Goal: Information Seeking & Learning: Find specific fact

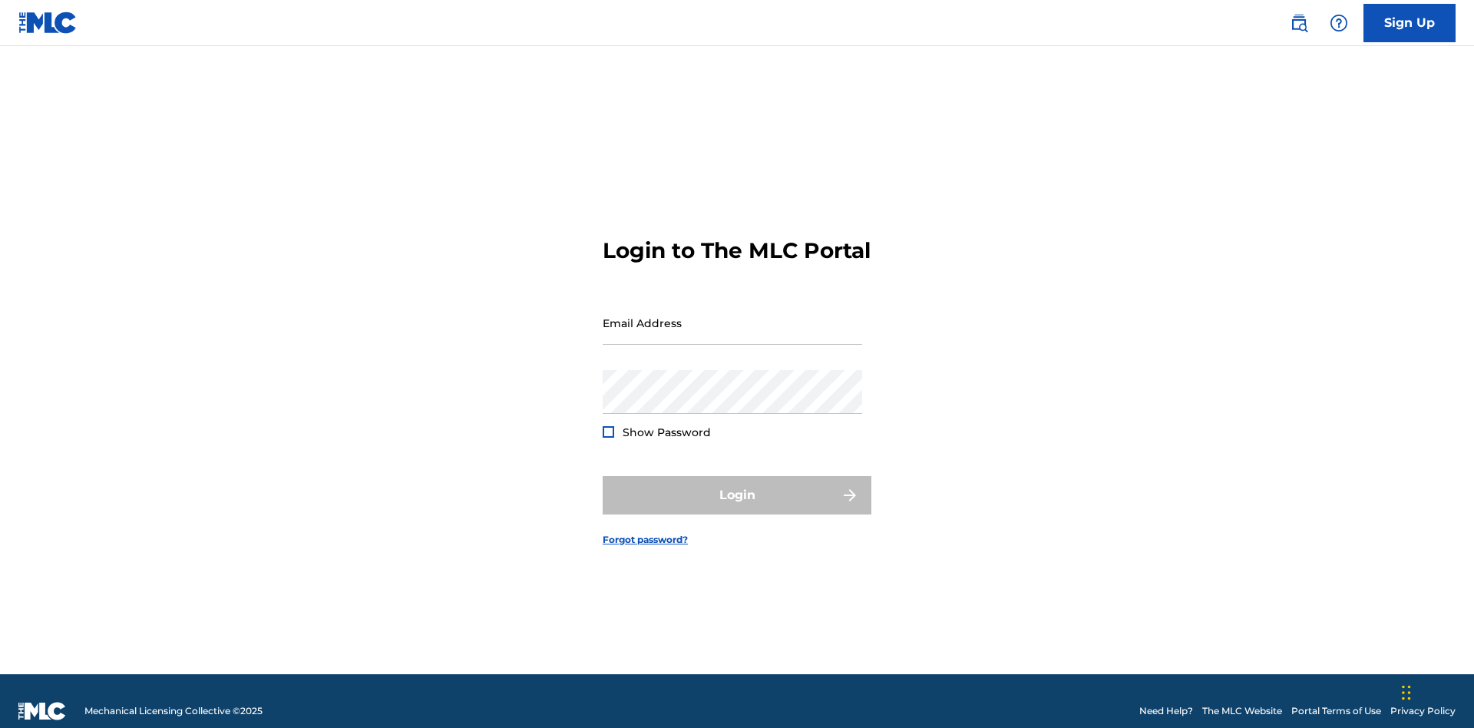
scroll to position [20, 0]
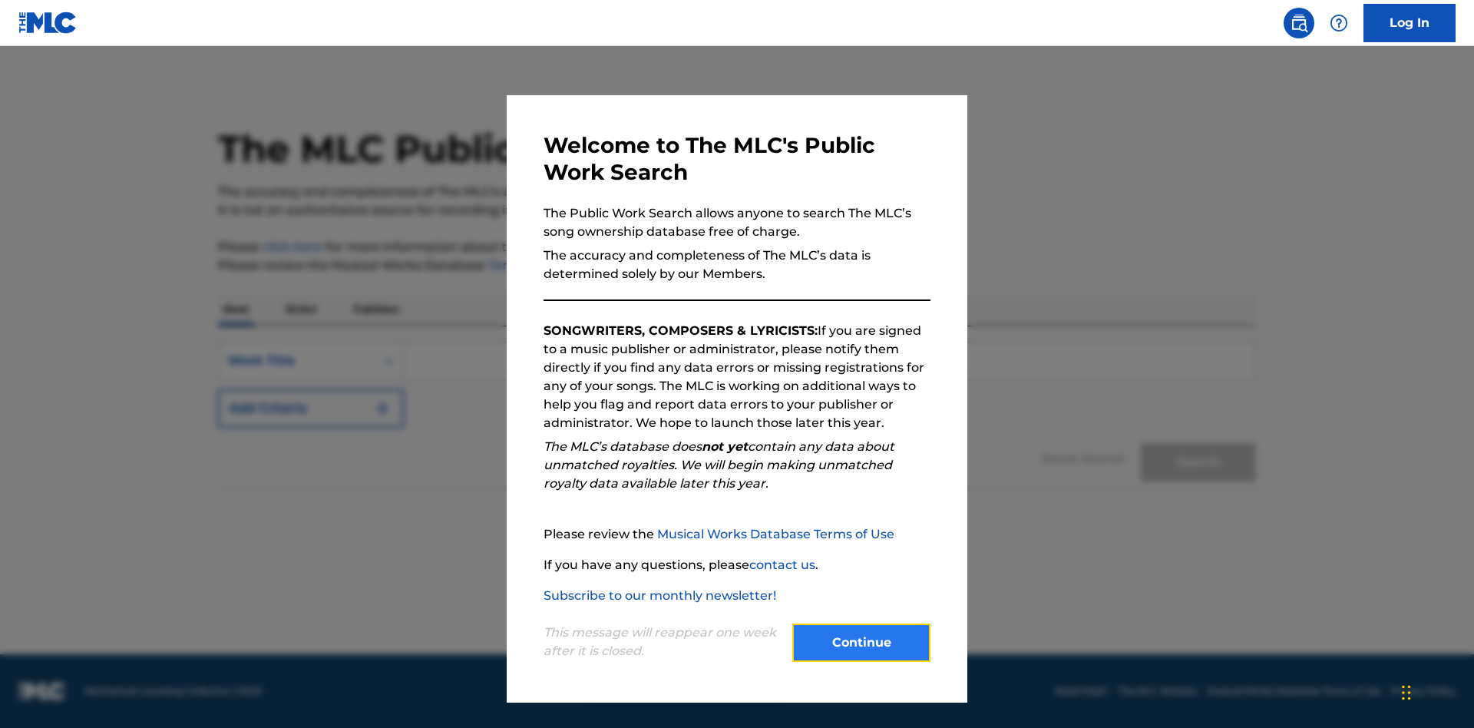
click at [862, 643] on button "Continue" at bounding box center [861, 643] width 138 height 38
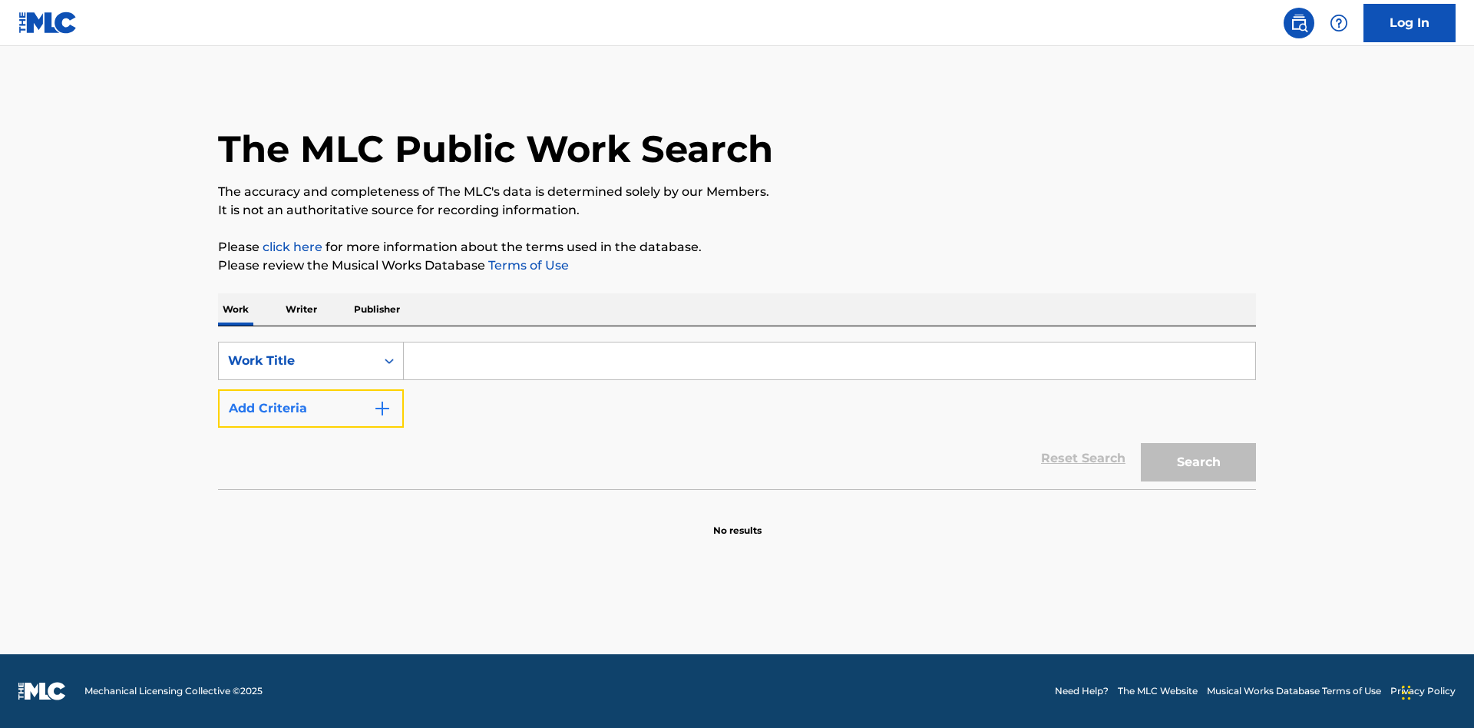
click at [311, 409] on button "Add Criteria" at bounding box center [311, 408] width 186 height 38
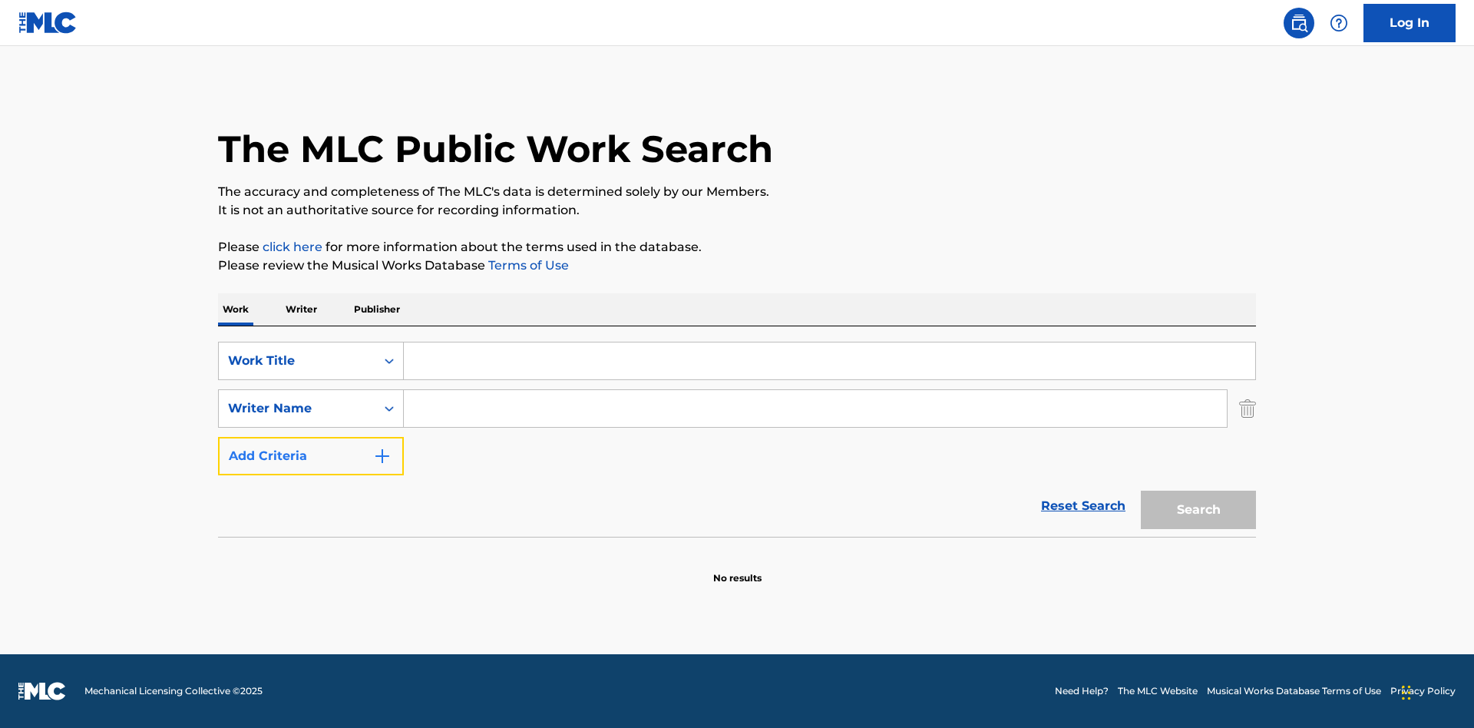
click at [311, 456] on button "Add Criteria" at bounding box center [311, 456] width 186 height 38
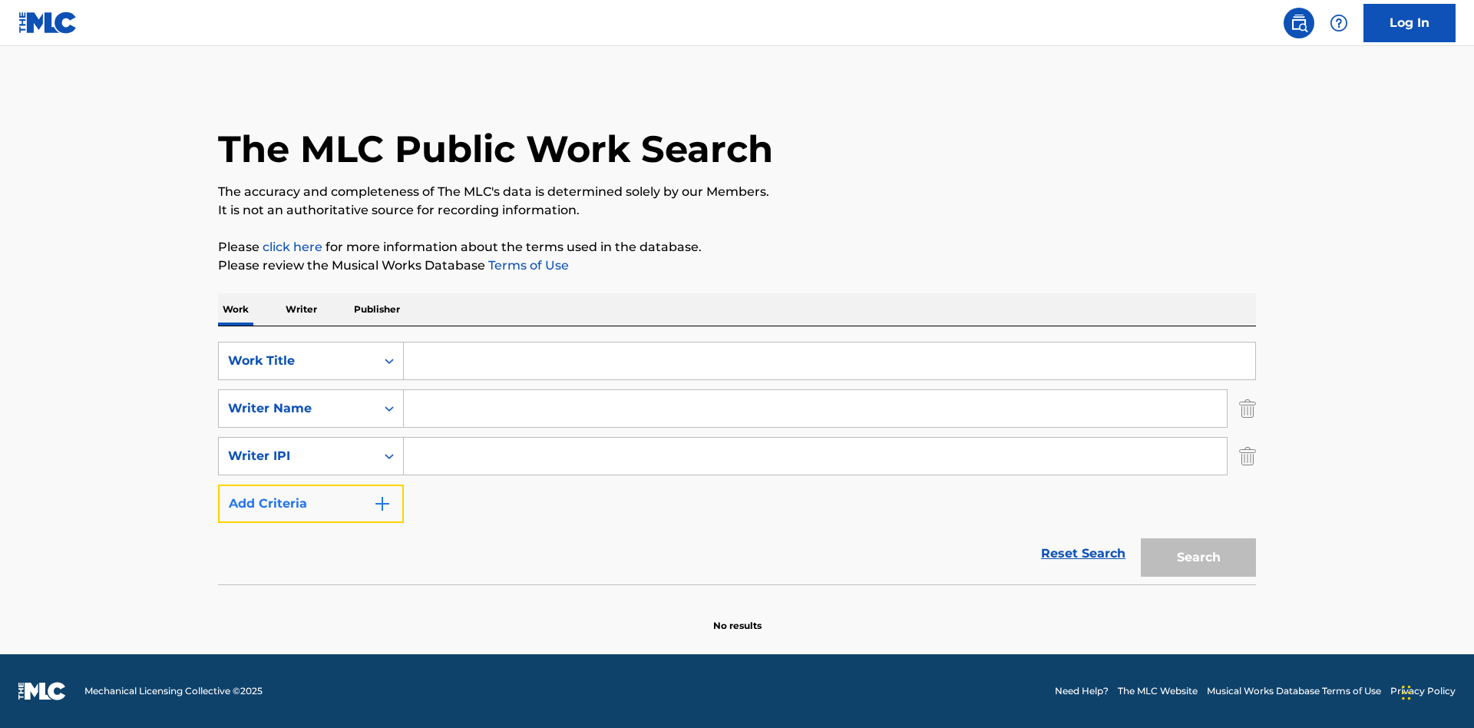
click at [311, 504] on button "Add Criteria" at bounding box center [311, 504] width 186 height 38
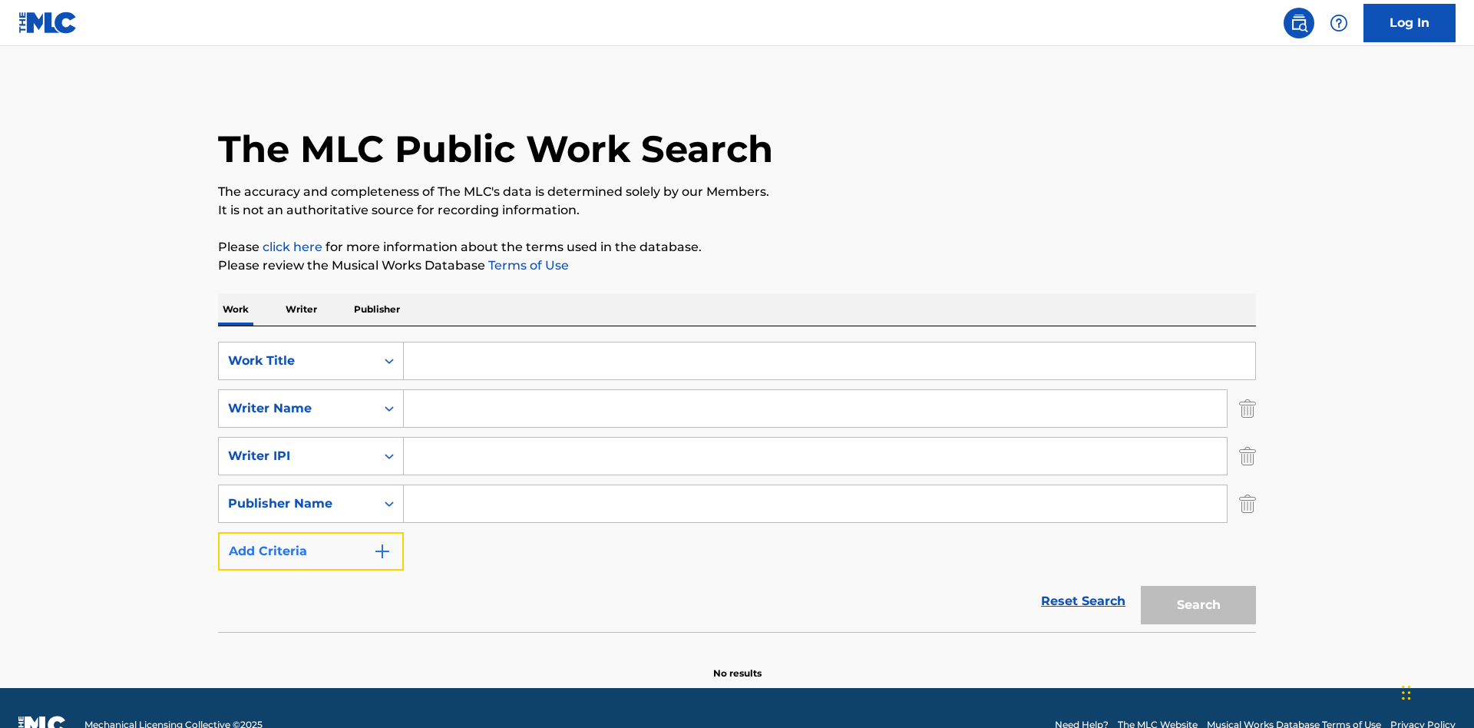
scroll to position [34, 0]
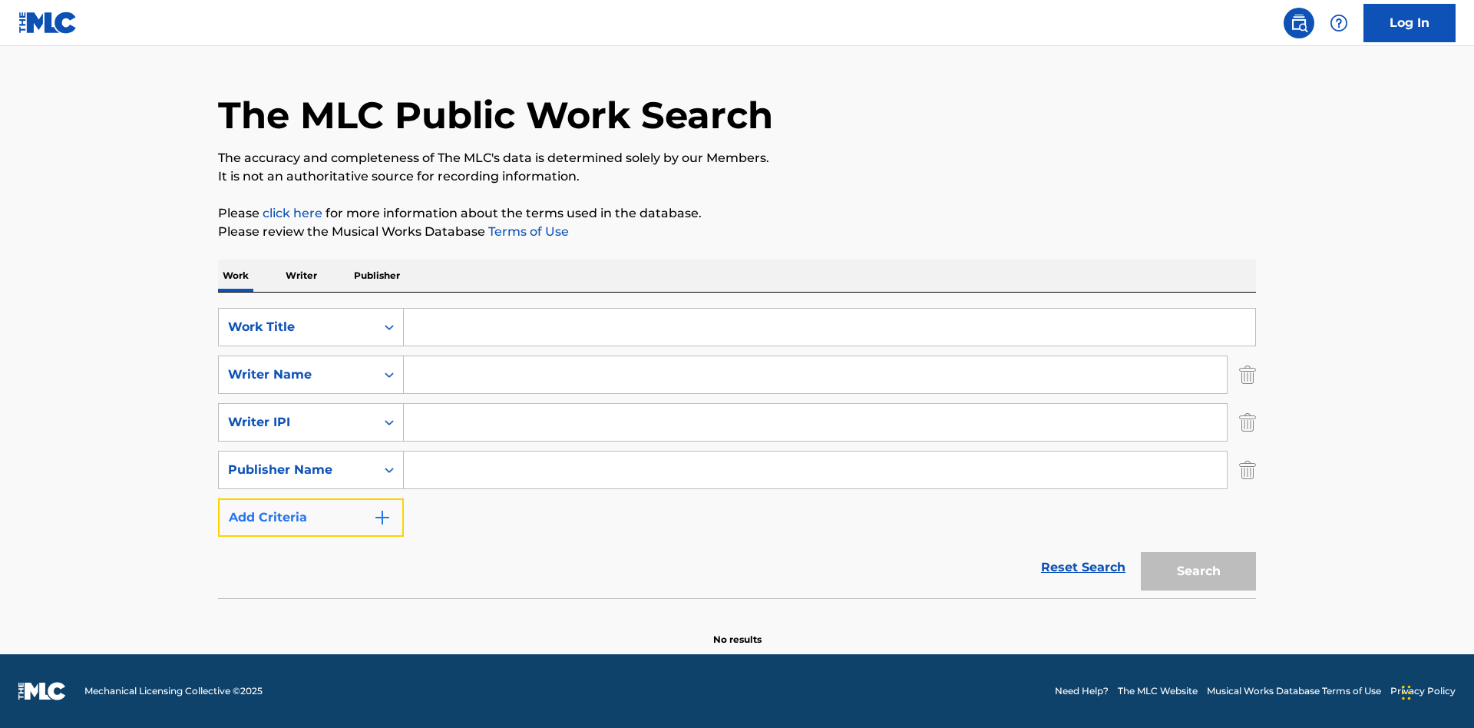
click at [311, 518] on button "Add Criteria" at bounding box center [311, 517] width 186 height 38
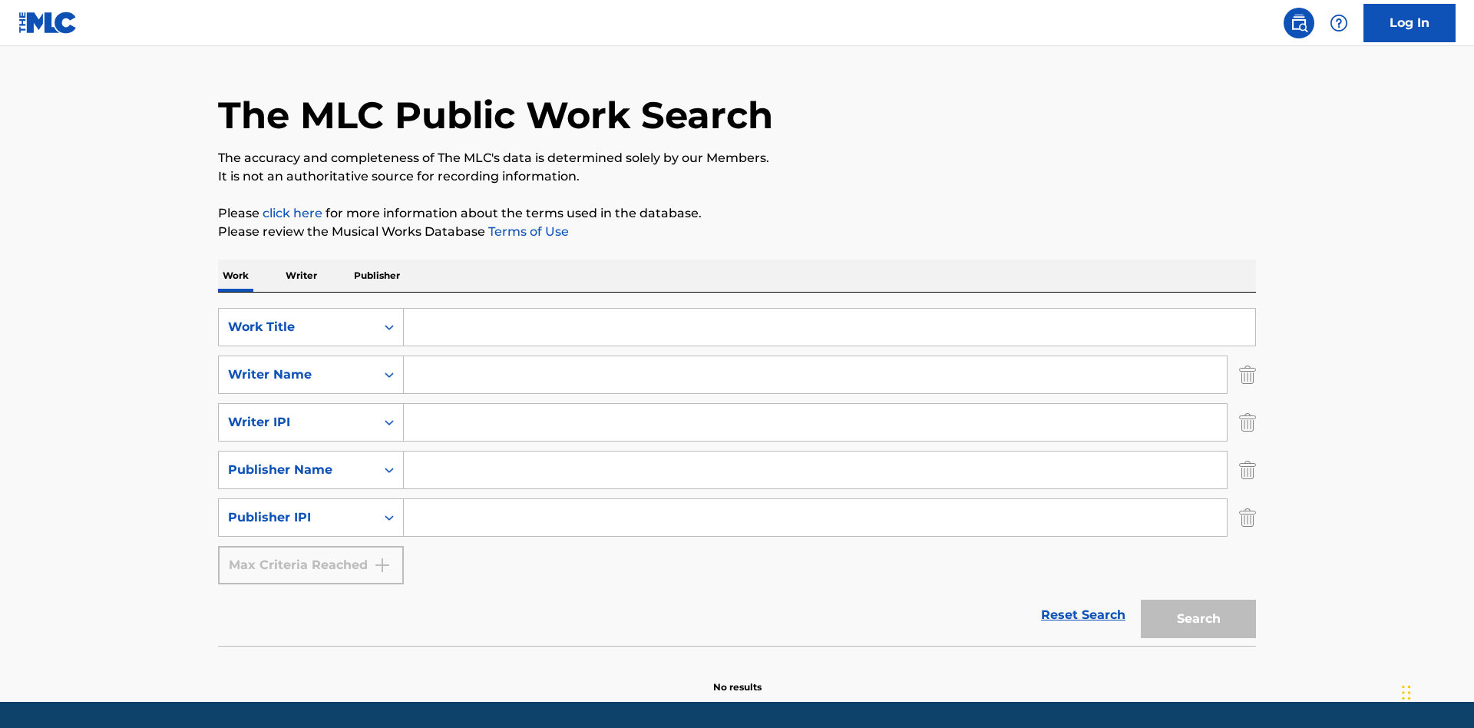
scroll to position [81, 0]
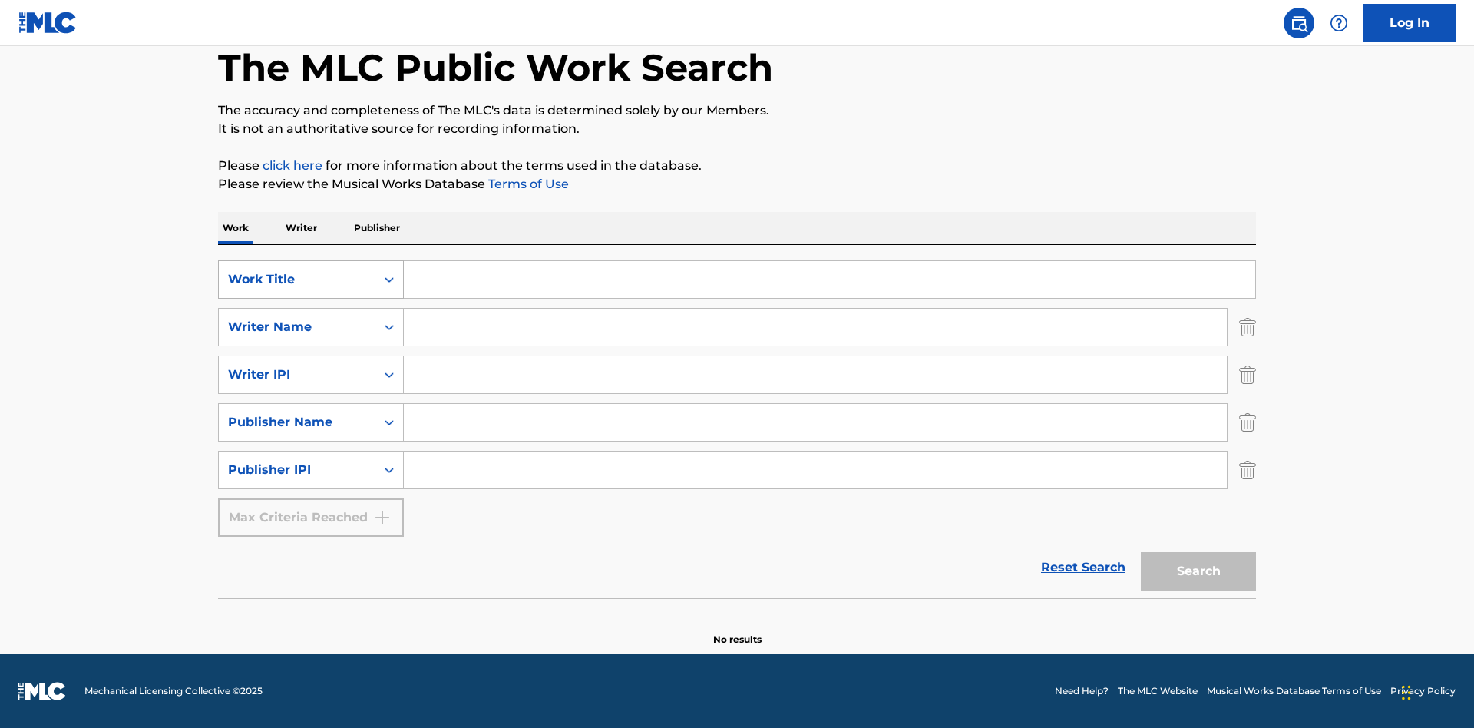
click at [297, 280] on div "Work Title" at bounding box center [297, 279] width 138 height 18
click at [311, 318] on div "ISWC" at bounding box center [311, 318] width 184 height 38
click at [297, 327] on div "Writer Name" at bounding box center [297, 327] width 138 height 18
click at [311, 366] on div "MLC Publisher Number" at bounding box center [311, 365] width 184 height 38
click at [297, 375] on div "Writer IPI" at bounding box center [297, 375] width 138 height 18
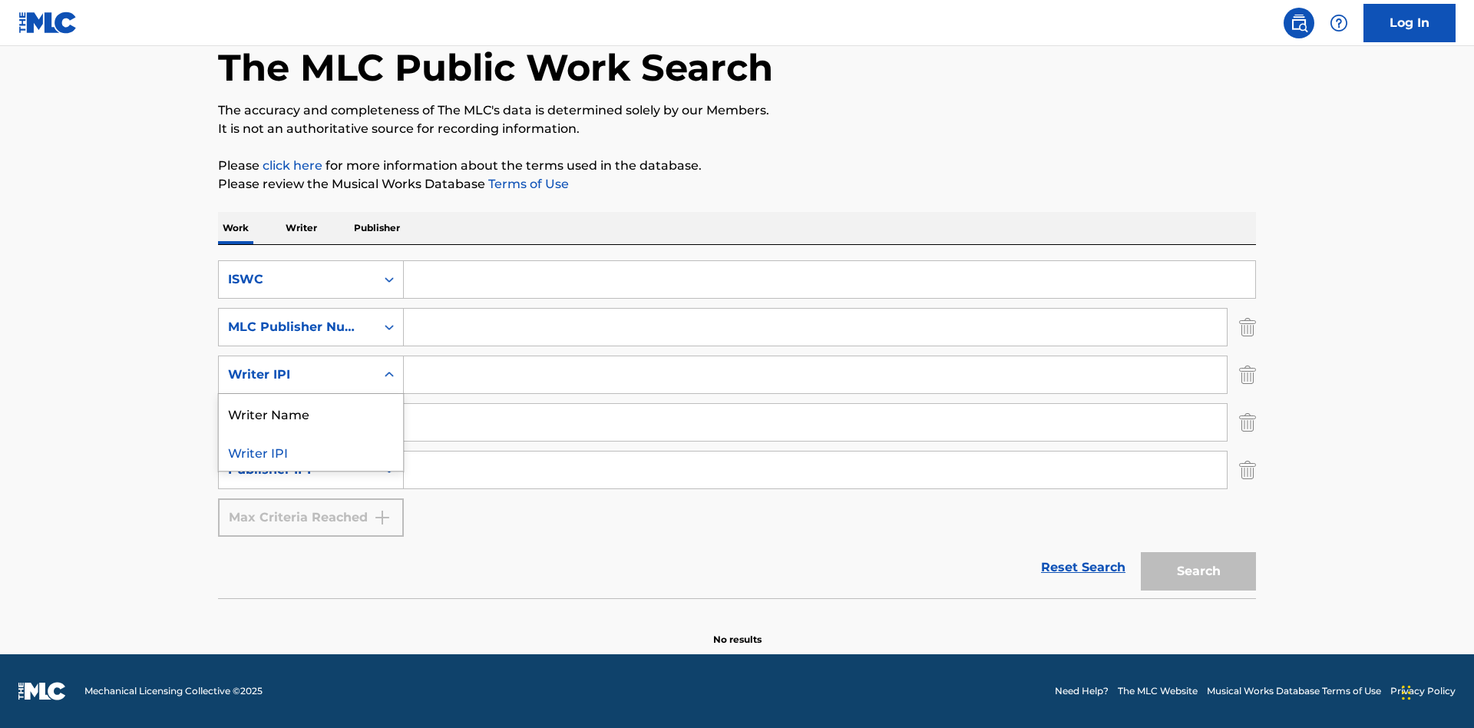
click at [311, 413] on div "Writer Name" at bounding box center [311, 413] width 184 height 38
click at [297, 422] on div "Publisher Name" at bounding box center [297, 422] width 138 height 18
click at [311, 461] on div "Writer IPI" at bounding box center [311, 461] width 184 height 38
click at [297, 470] on div "Publisher IPI" at bounding box center [297, 470] width 138 height 18
click at [311, 508] on div "Publisher Name" at bounding box center [311, 508] width 184 height 38
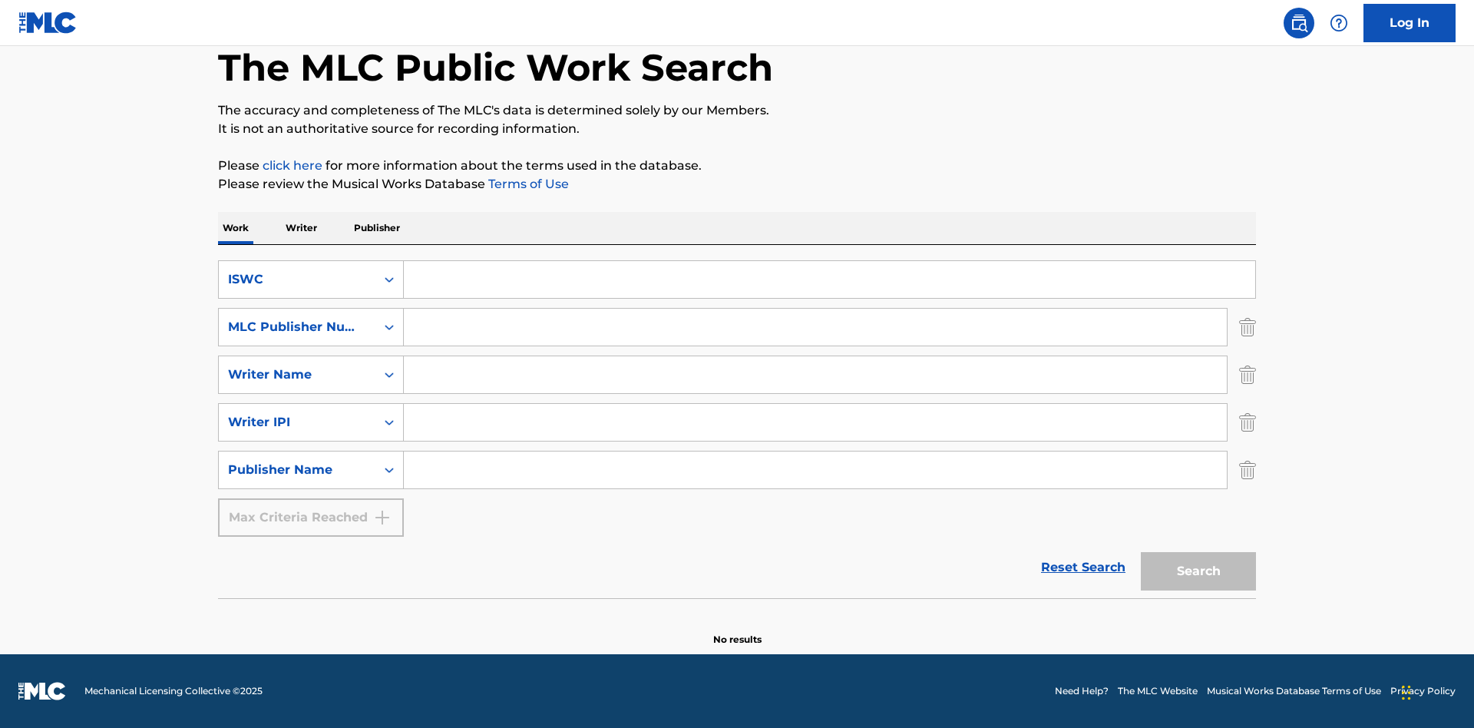
click at [829, 280] on input "Search Form" at bounding box center [830, 279] width 852 height 37
type input "T-917.105.8"
click at [816, 327] on input "Search Form" at bounding box center [815, 327] width 823 height 37
type input "P06967"
click at [816, 375] on input "Search Form" at bounding box center [815, 374] width 823 height 37
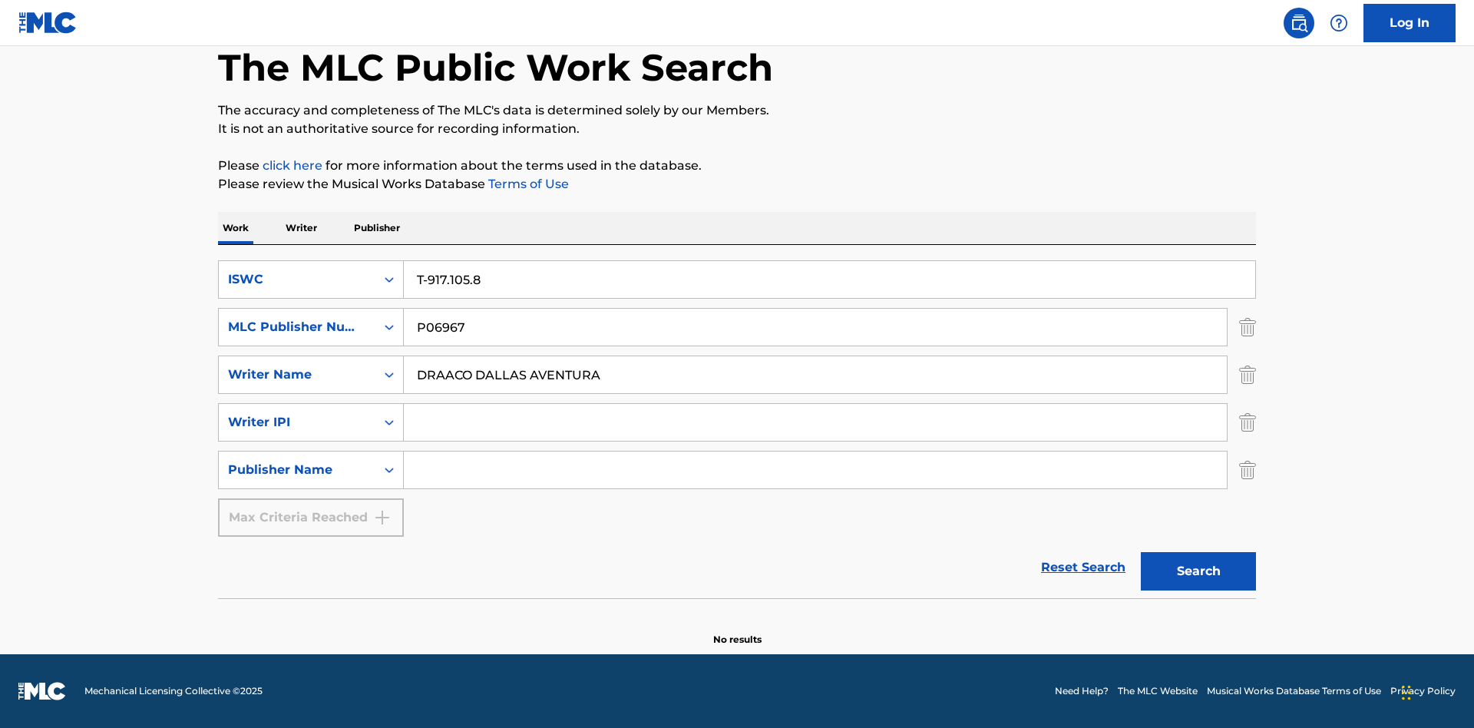
type input "DRAACO DALLAS AVENTURA"
click at [816, 422] on input "Search Form" at bounding box center [815, 422] width 823 height 37
type input "00766422818"
click at [816, 470] on input "Search Form" at bounding box center [815, 470] width 823 height 37
type input "DRAACO AVENTURA PUB DESIGNEE"
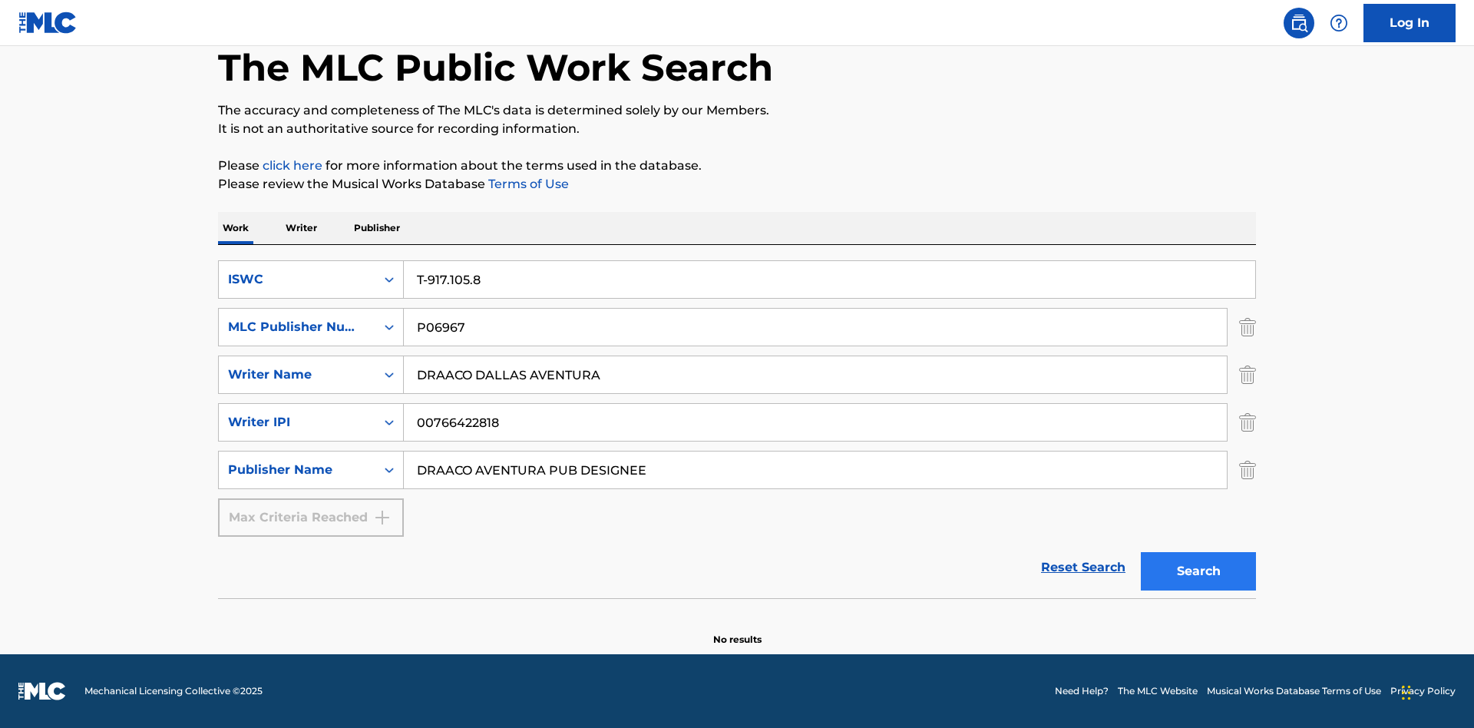
click at [1199, 571] on button "Search" at bounding box center [1198, 571] width 115 height 38
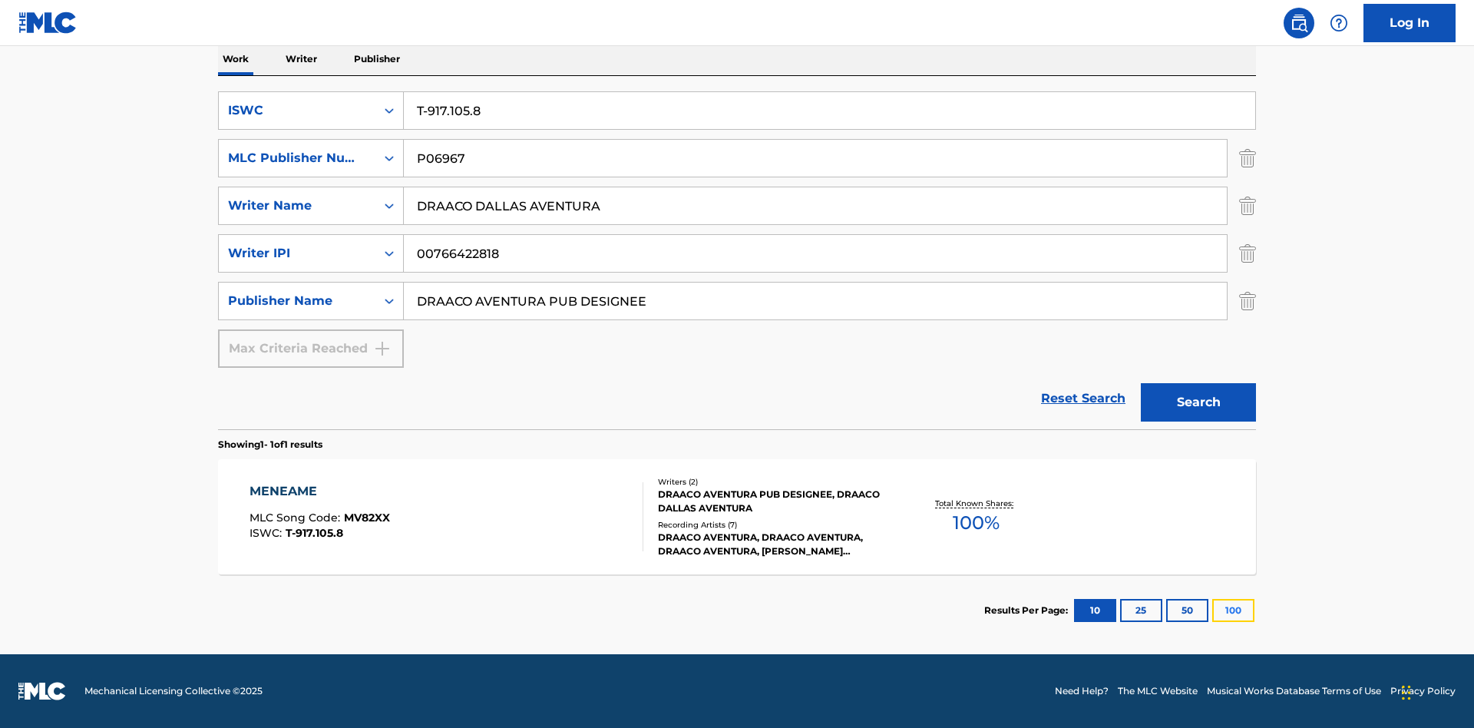
click at [1213, 610] on button "100" at bounding box center [1234, 610] width 42 height 23
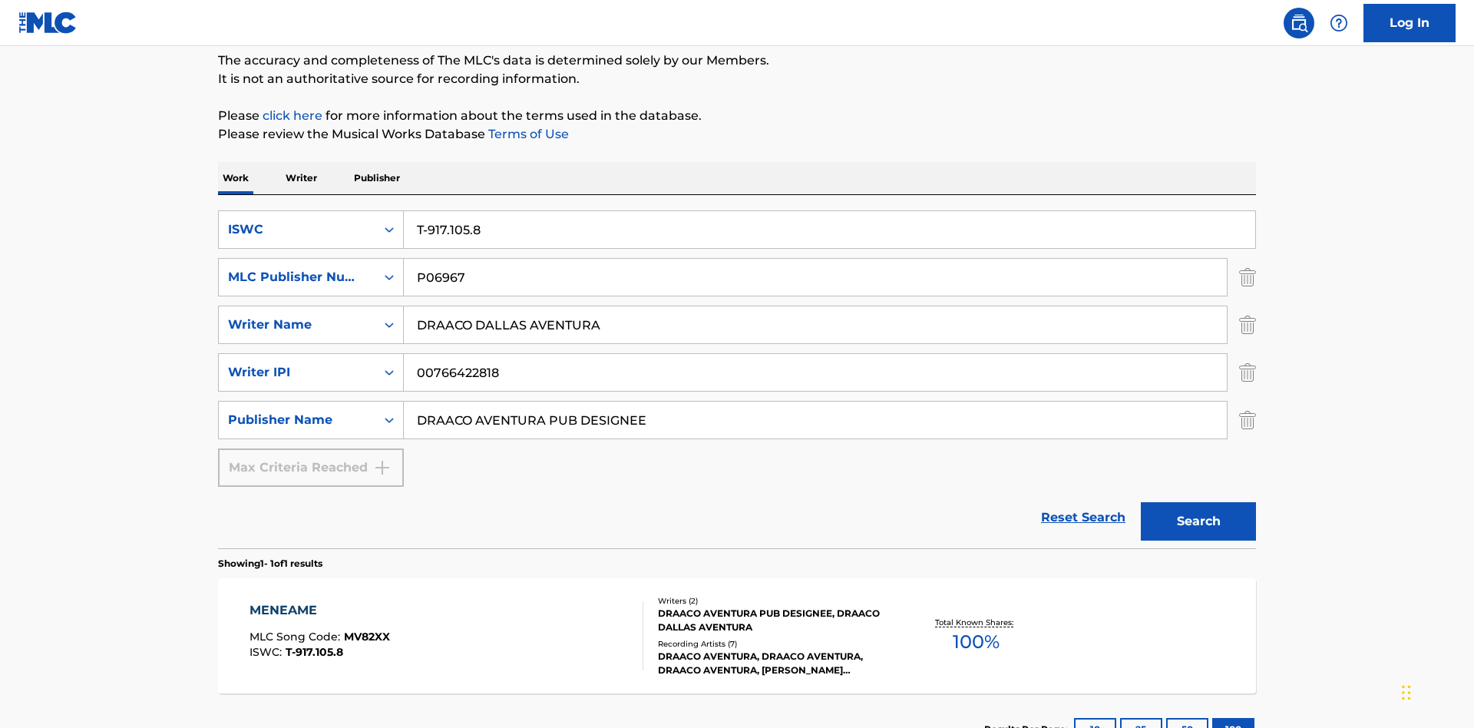
scroll to position [250, 0]
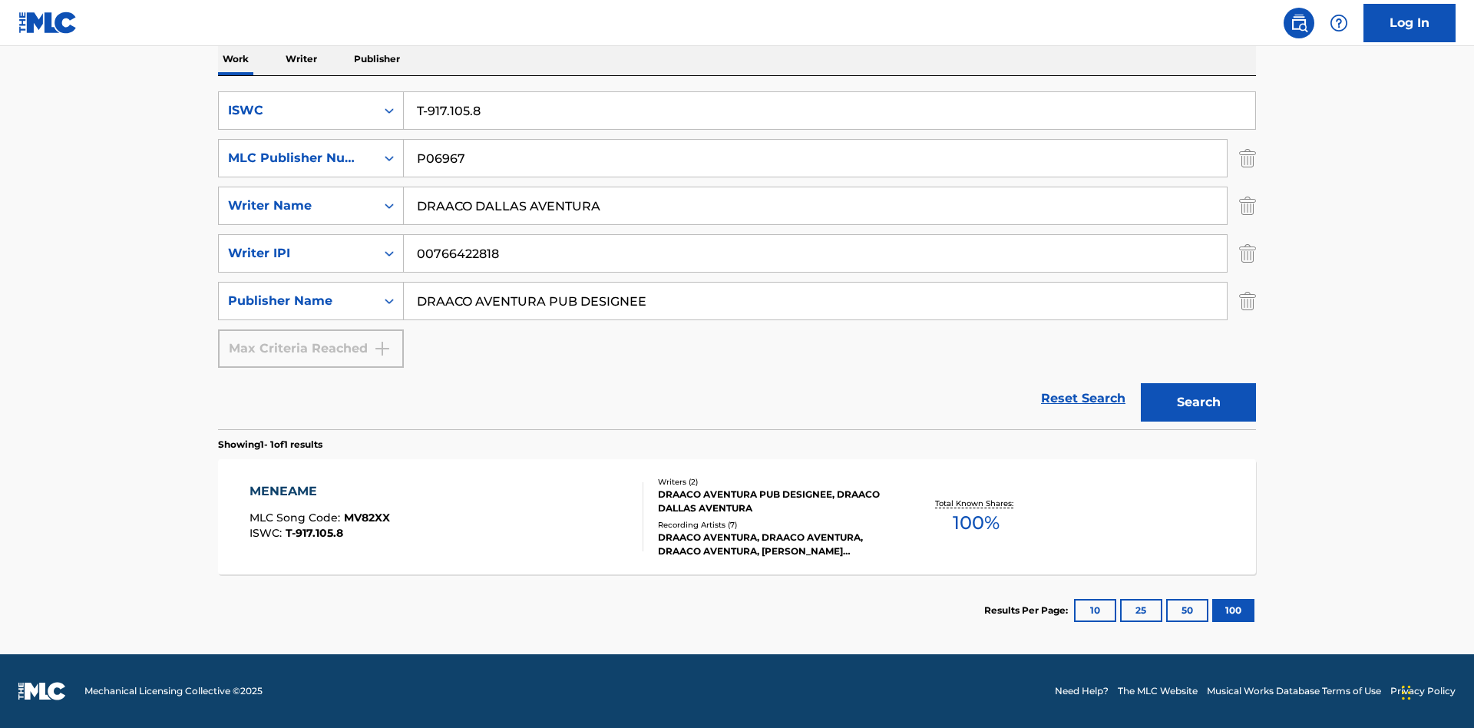
click at [319, 491] on div "MENEAME" at bounding box center [320, 491] width 141 height 18
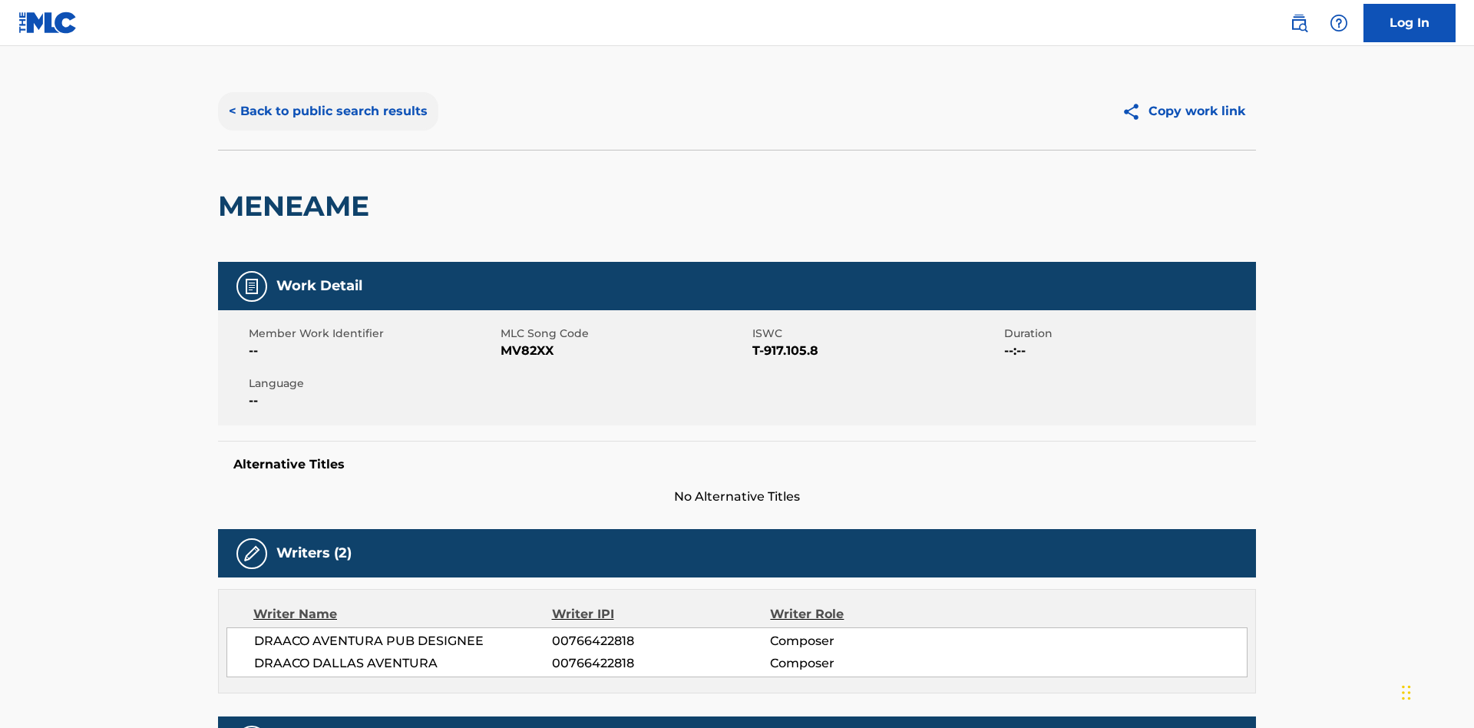
click at [326, 111] on button "< Back to public search results" at bounding box center [328, 111] width 220 height 38
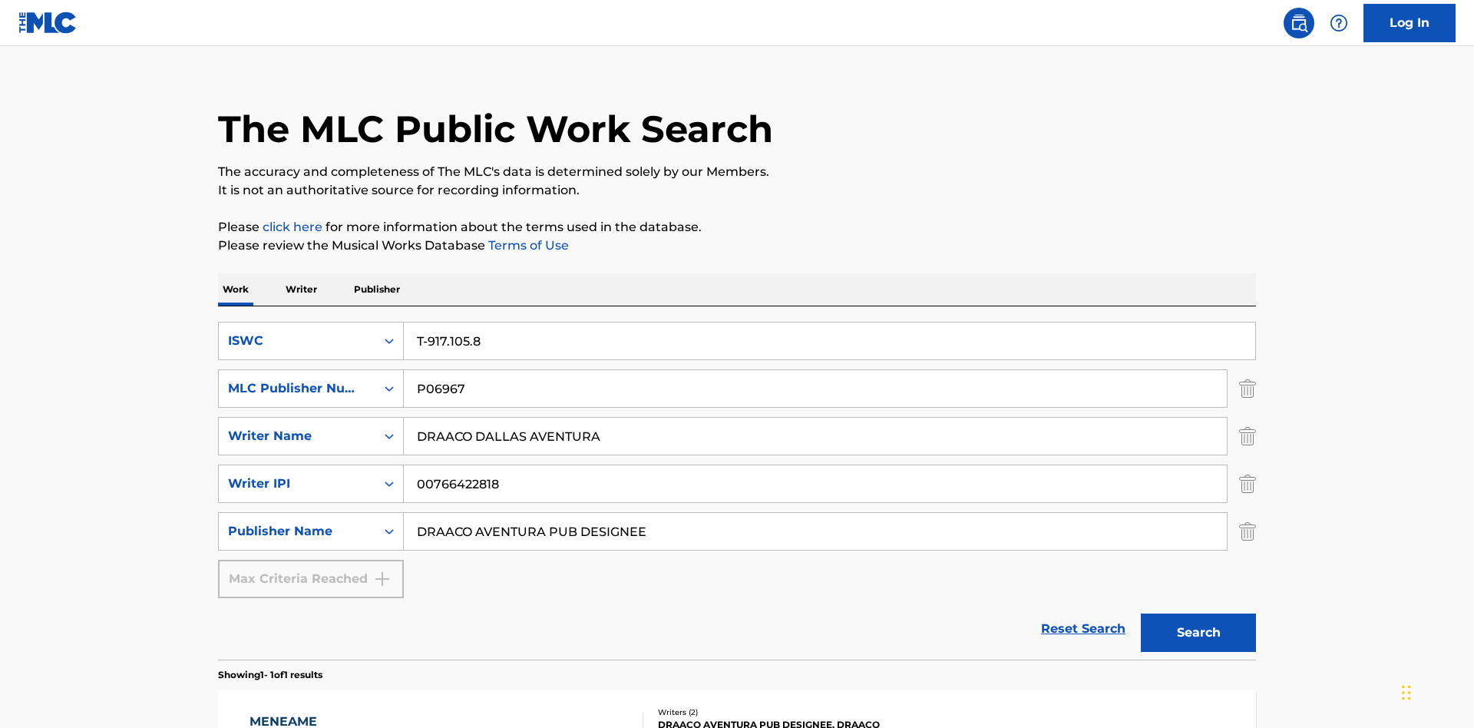
scroll to position [250, 0]
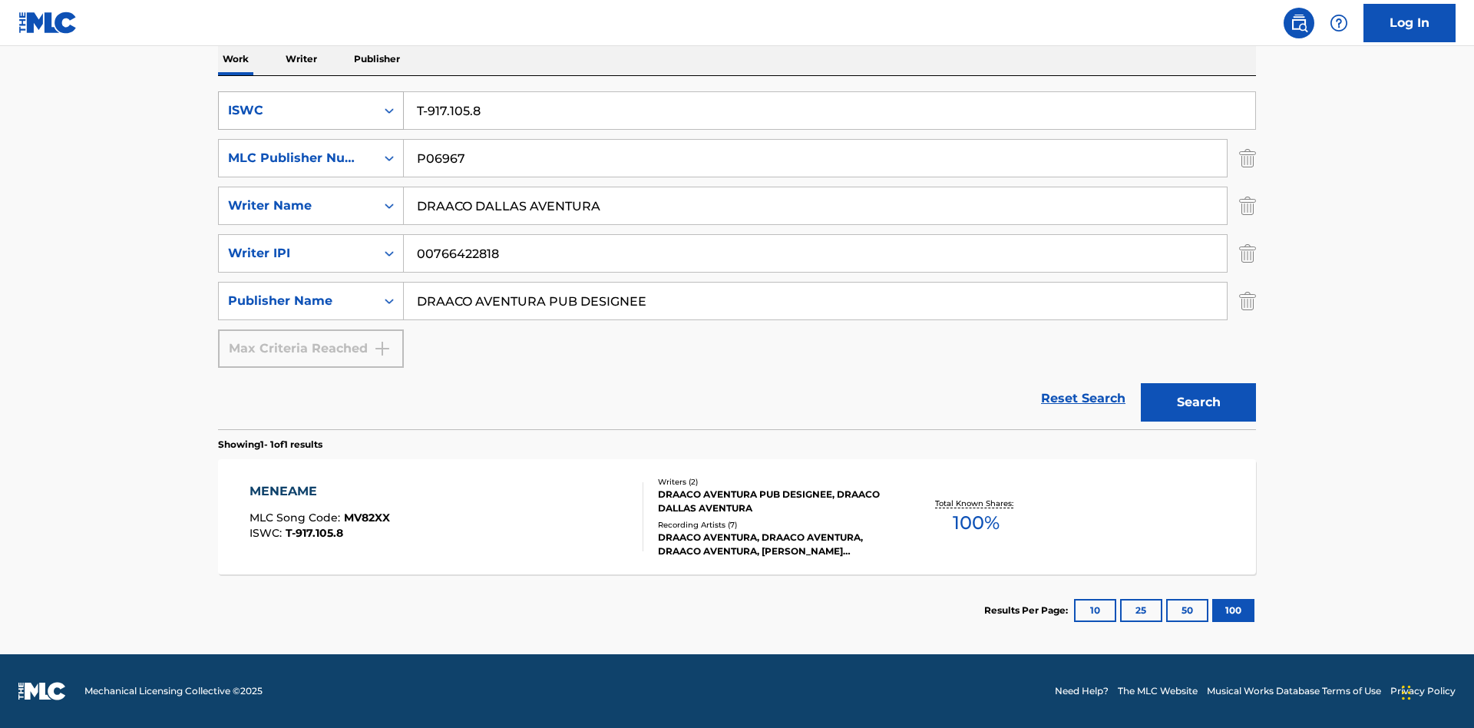
click at [297, 111] on div "ISWC" at bounding box center [297, 110] width 138 height 18
click at [311, 187] on div "MLC Song Code" at bounding box center [311, 187] width 184 height 38
click at [297, 158] on div "MLC Publisher Number" at bounding box center [297, 158] width 138 height 18
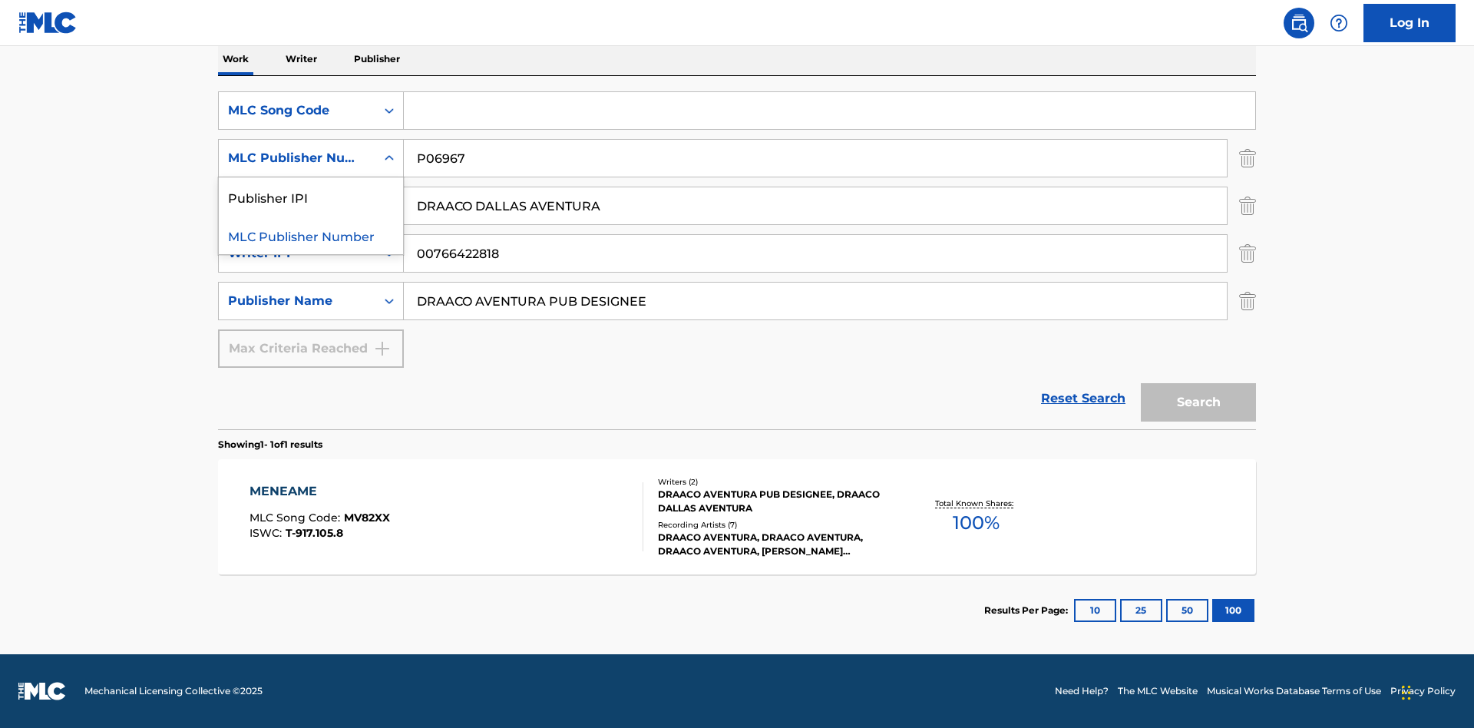
click at [311, 197] on div "Publisher IPI" at bounding box center [311, 196] width 184 height 38
click at [829, 111] on input "Search Form" at bounding box center [830, 110] width 852 height 37
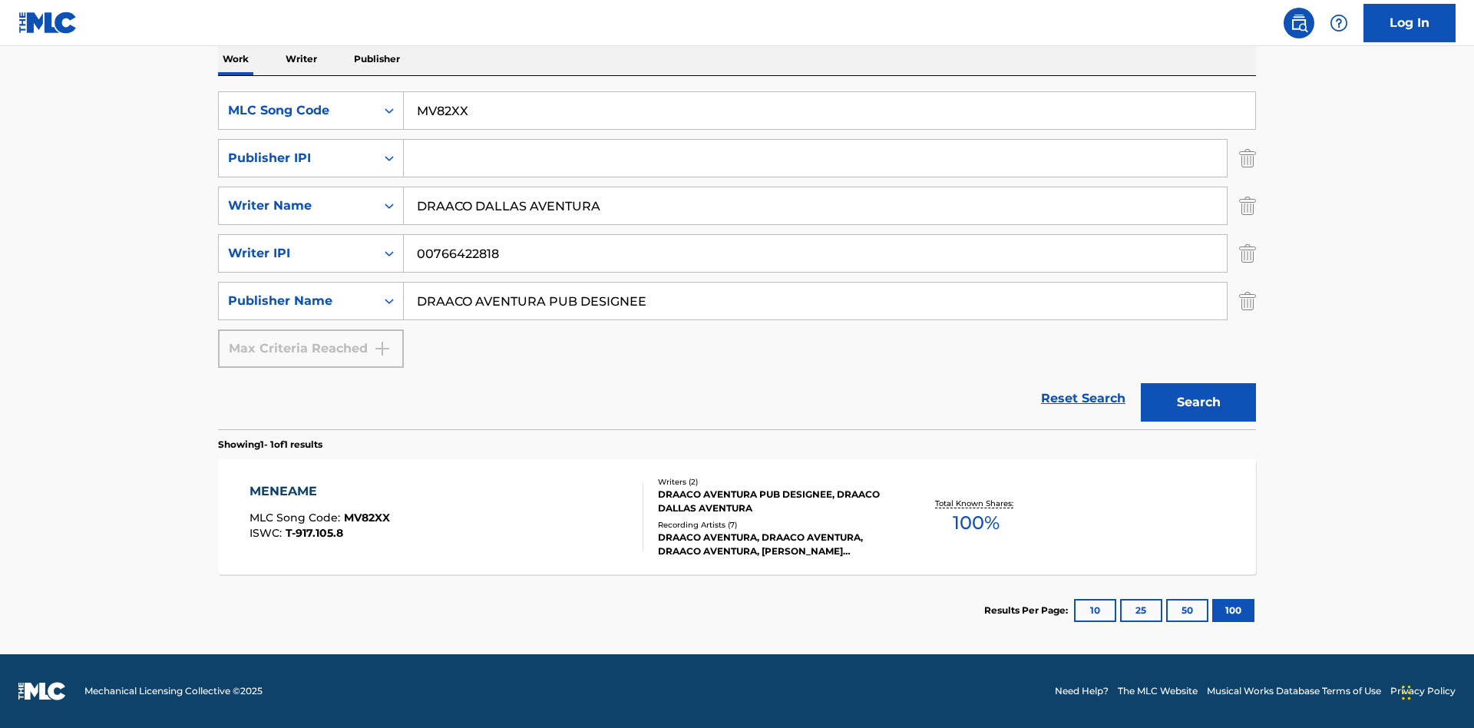
type input "MV82XX"
click at [816, 158] on input "Search Form" at bounding box center [815, 158] width 823 height 37
type input "00766422818"
click at [1199, 402] on button "Search" at bounding box center [1198, 402] width 115 height 38
click at [319, 491] on div "MENEAME" at bounding box center [320, 491] width 141 height 18
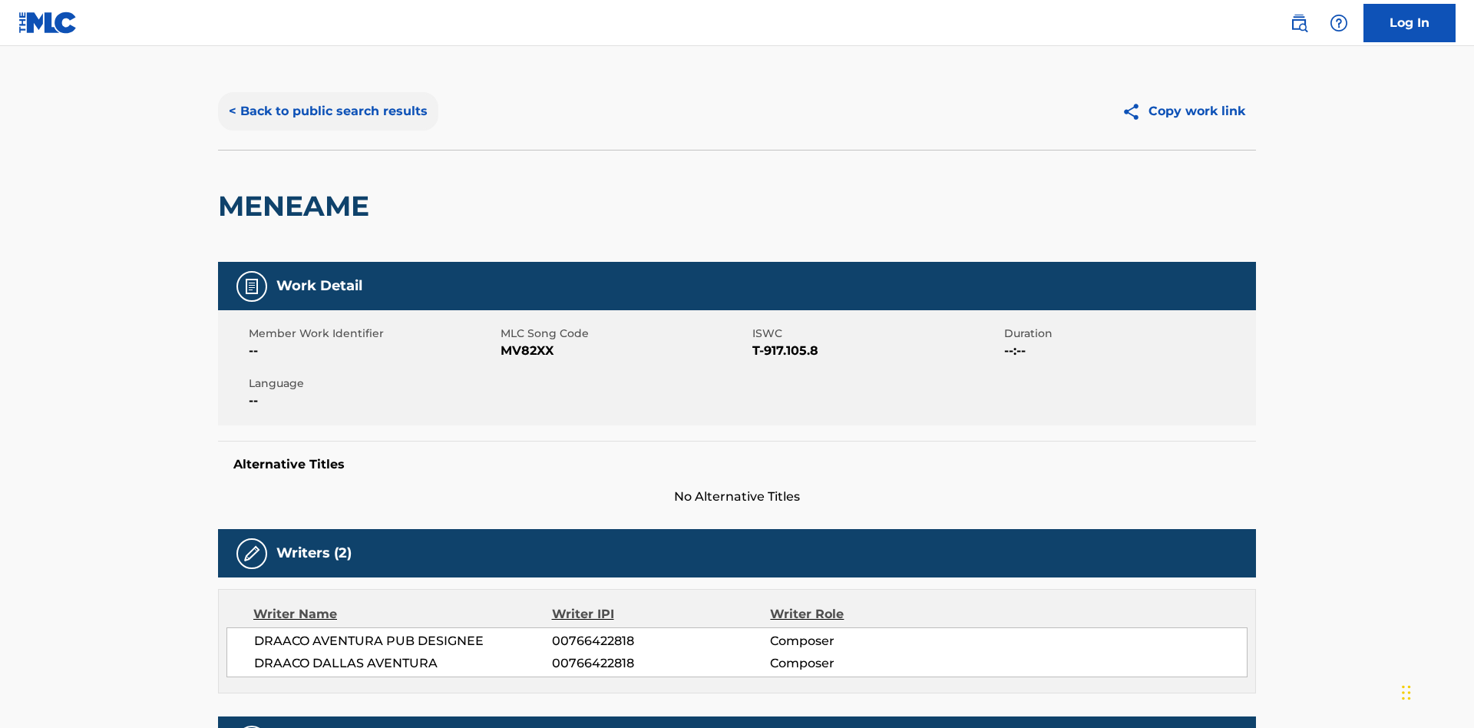
click at [326, 111] on button "< Back to public search results" at bounding box center [328, 111] width 220 height 38
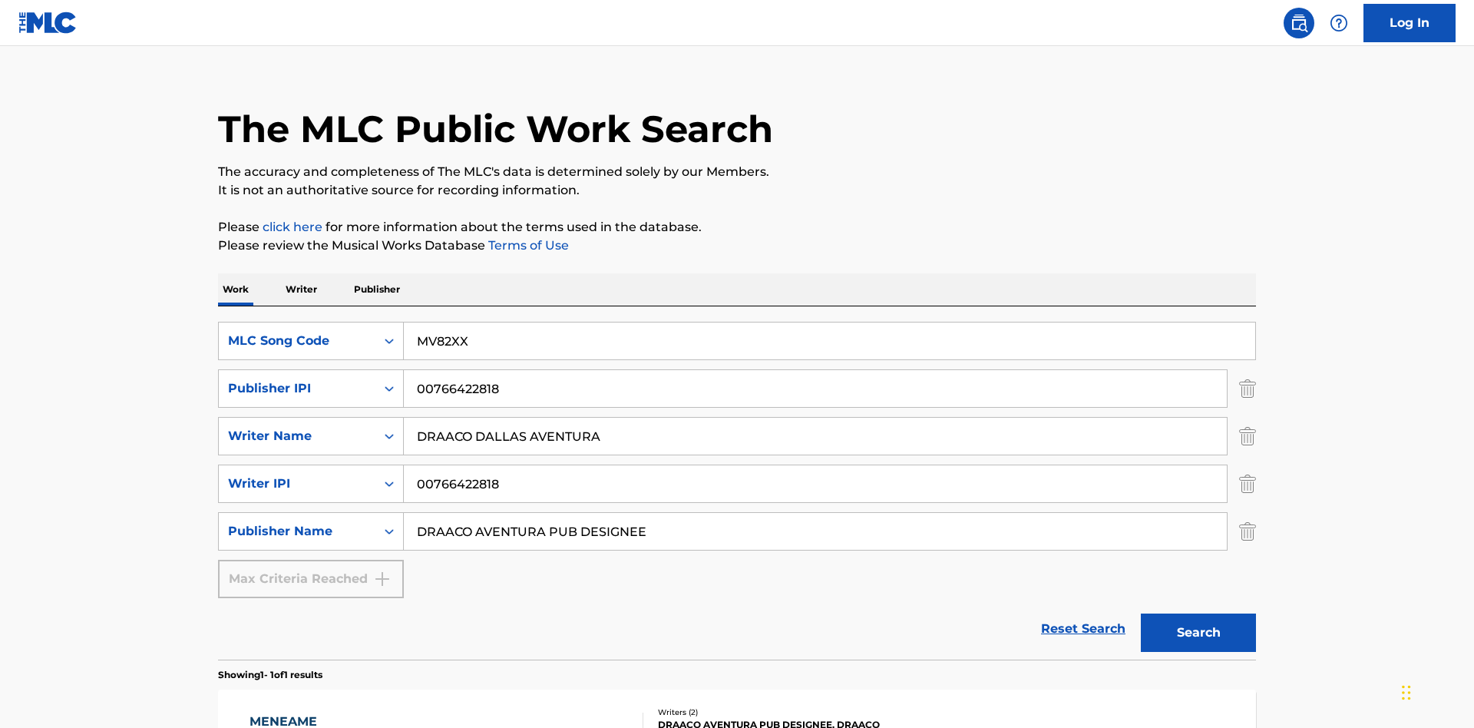
scroll to position [250, 0]
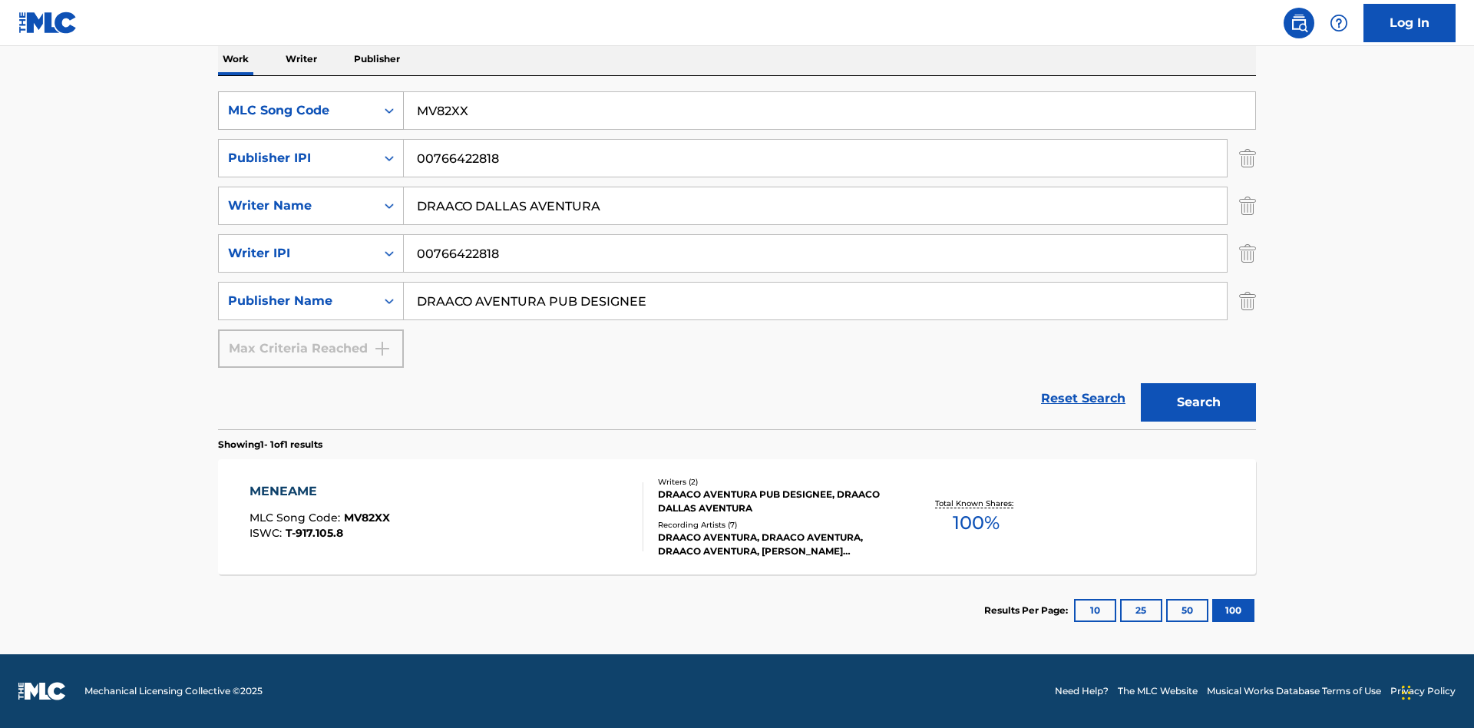
click at [297, 111] on div "MLC Song Code" at bounding box center [297, 110] width 138 height 18
click at [311, 149] on div "Work Title" at bounding box center [311, 149] width 184 height 38
click at [829, 111] on input "Search Form" at bounding box center [830, 110] width 852 height 37
type input "MENEAME"
click at [1199, 402] on button "Search" at bounding box center [1198, 402] width 115 height 38
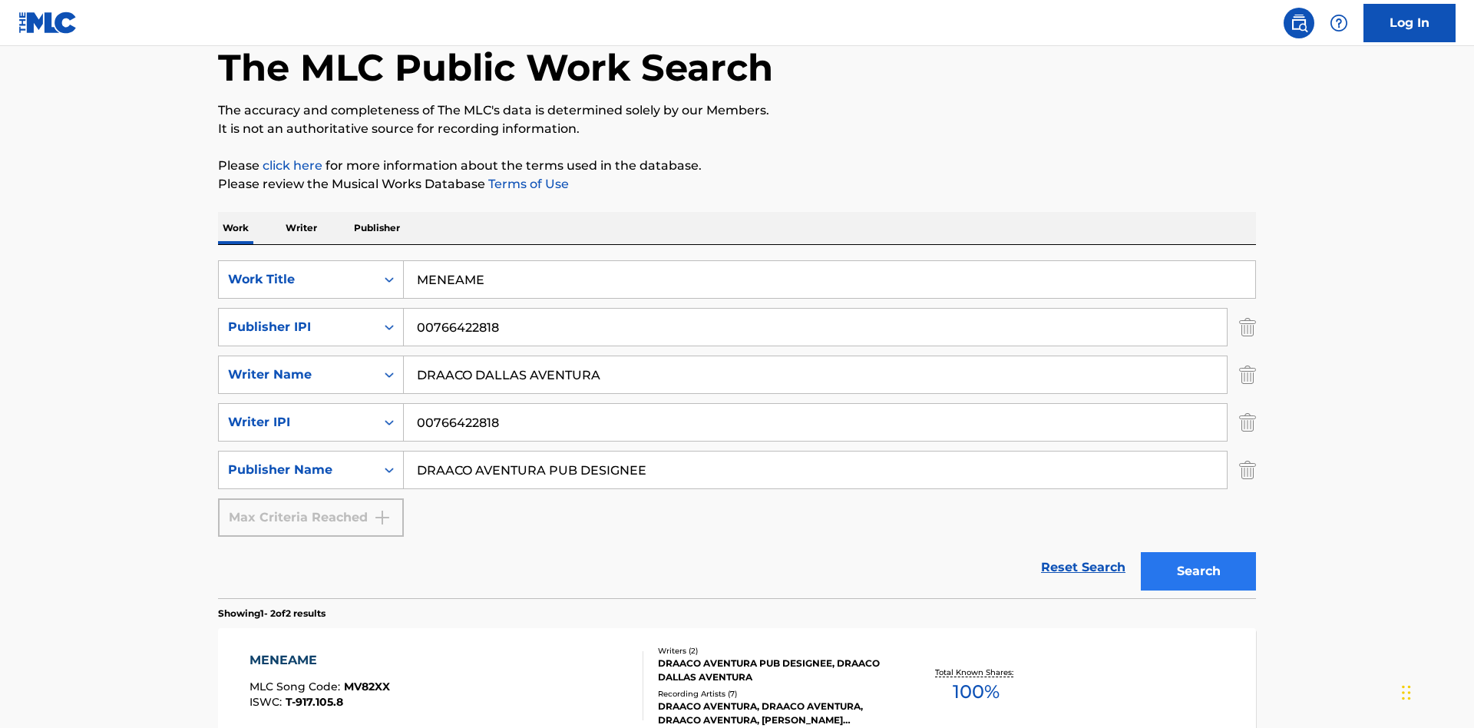
scroll to position [371, 0]
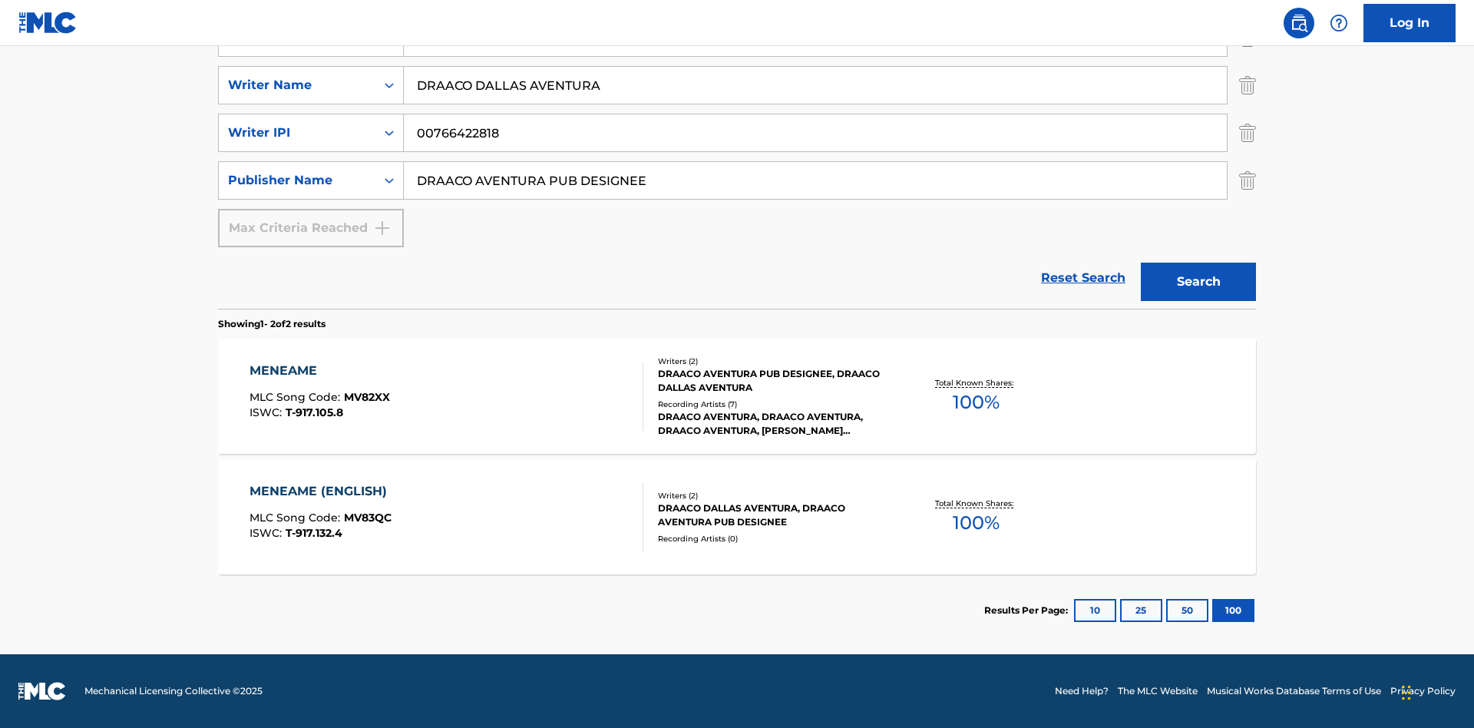
click at [319, 371] on div "MENEAME" at bounding box center [320, 371] width 141 height 18
